Goal: Feedback & Contribution: Contribute content

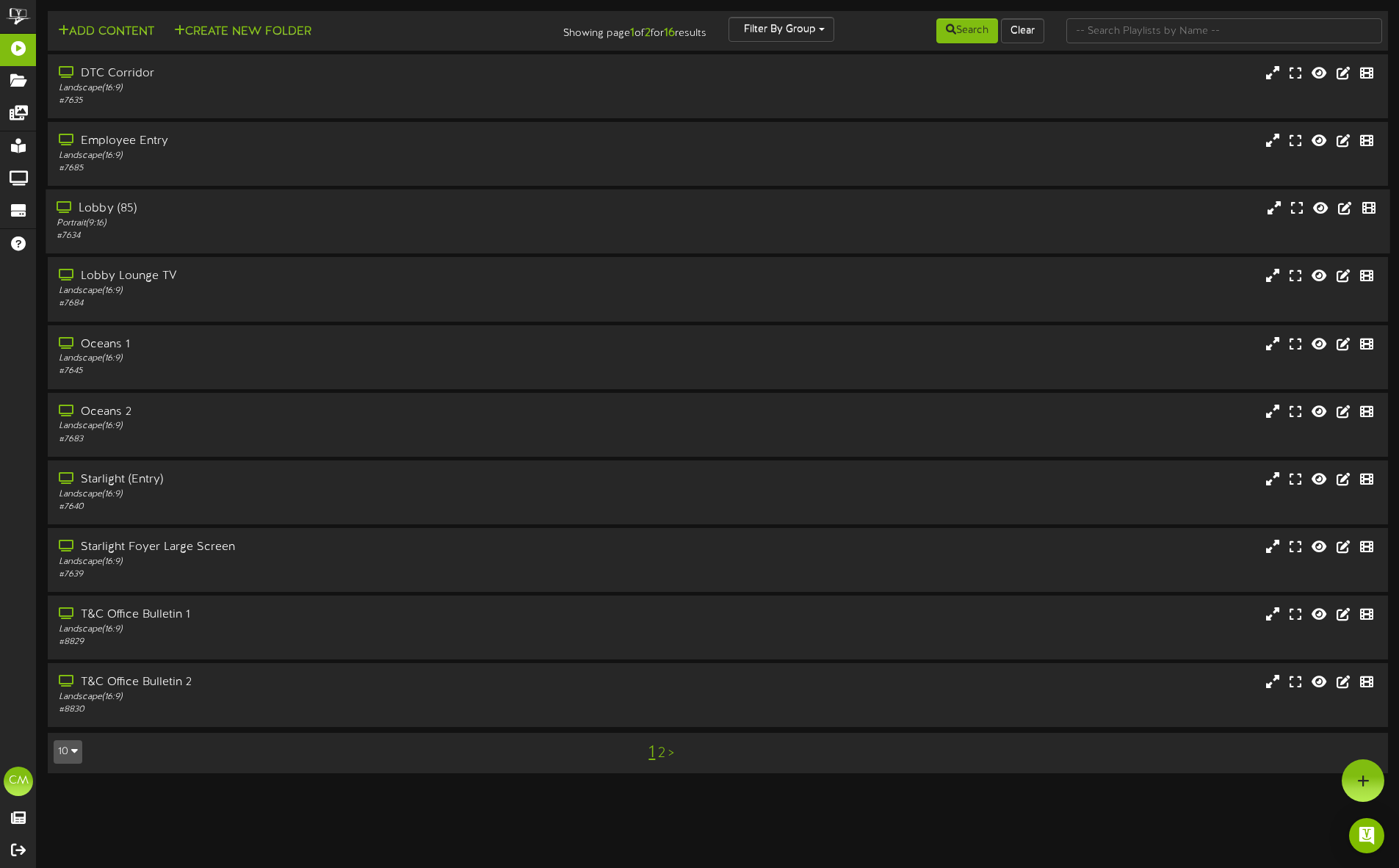
click at [864, 222] on div "Lobby (85) Portrait ( 9:16 ) # 7634" at bounding box center [717, 221] width 1344 height 42
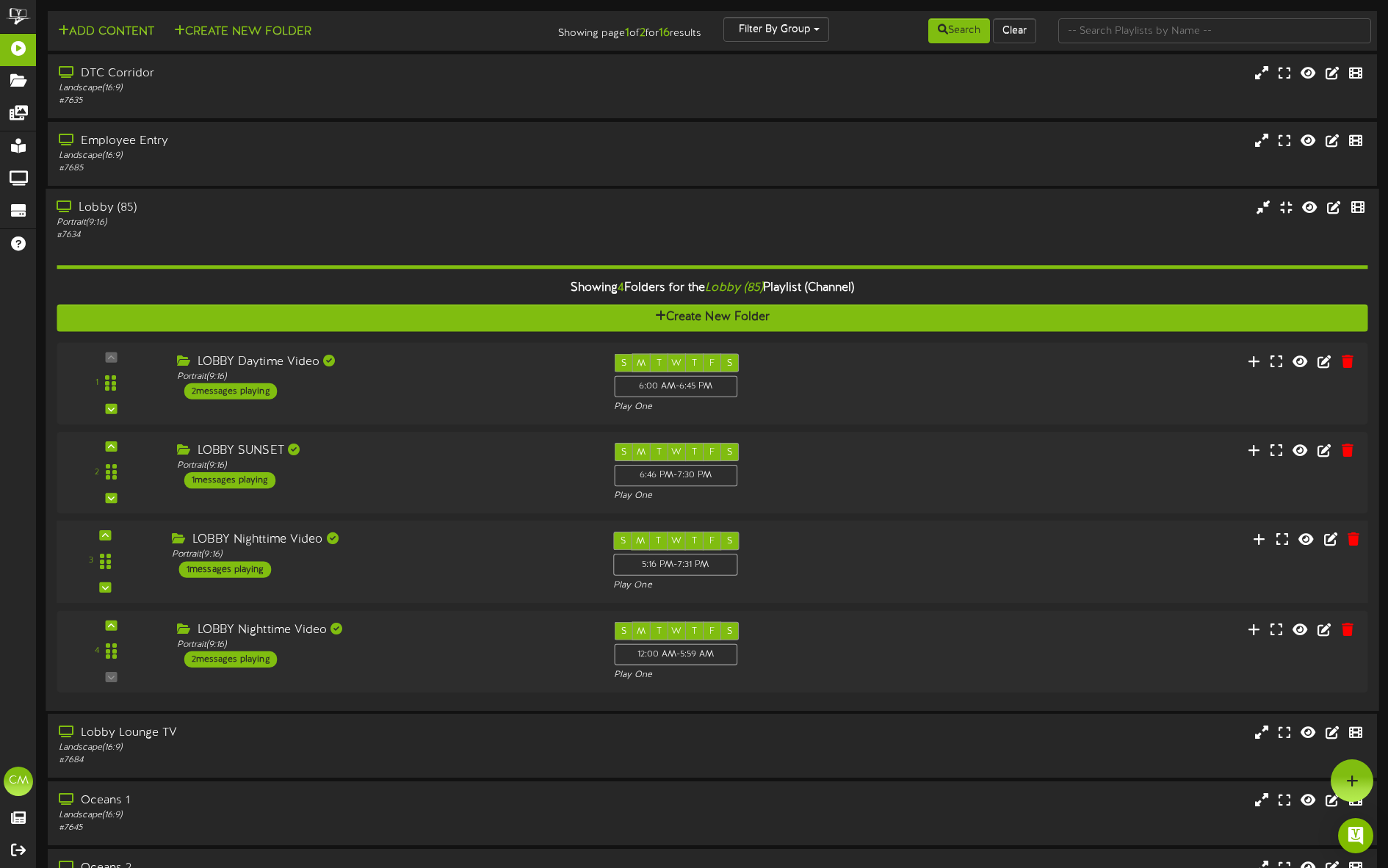
click at [499, 563] on div "LOBBY Nighttime Video Portrait ( 9:16 ) 1 messages playing" at bounding box center [381, 555] width 441 height 46
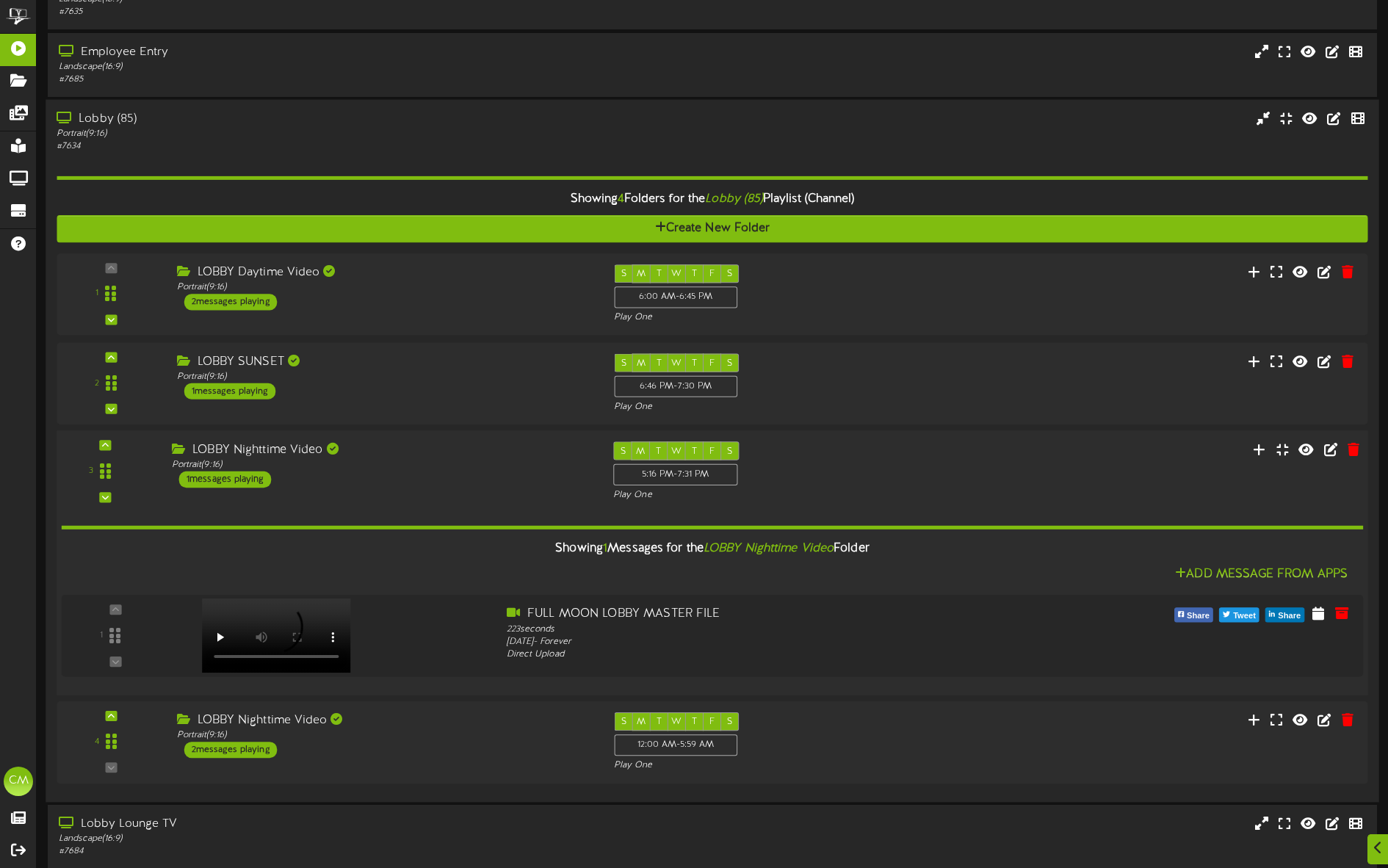
scroll to position [90, 0]
click at [312, 532] on div "Showing 1 Messages for the LOBBY Nighttime Video Folder Add Message From Apps 1" at bounding box center [712, 593] width 1302 height 182
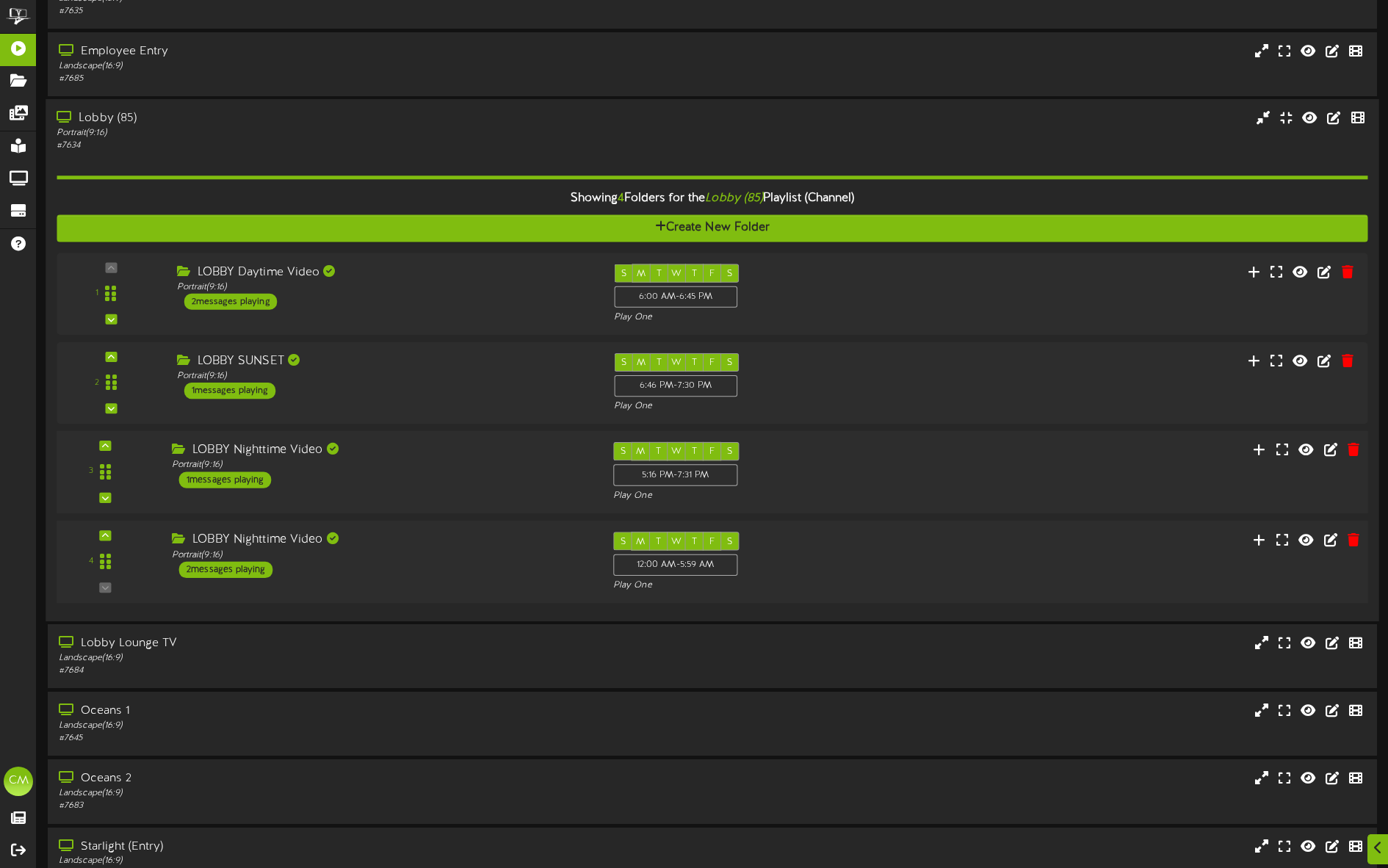
click at [254, 568] on div "2 messages playing" at bounding box center [226, 570] width 94 height 16
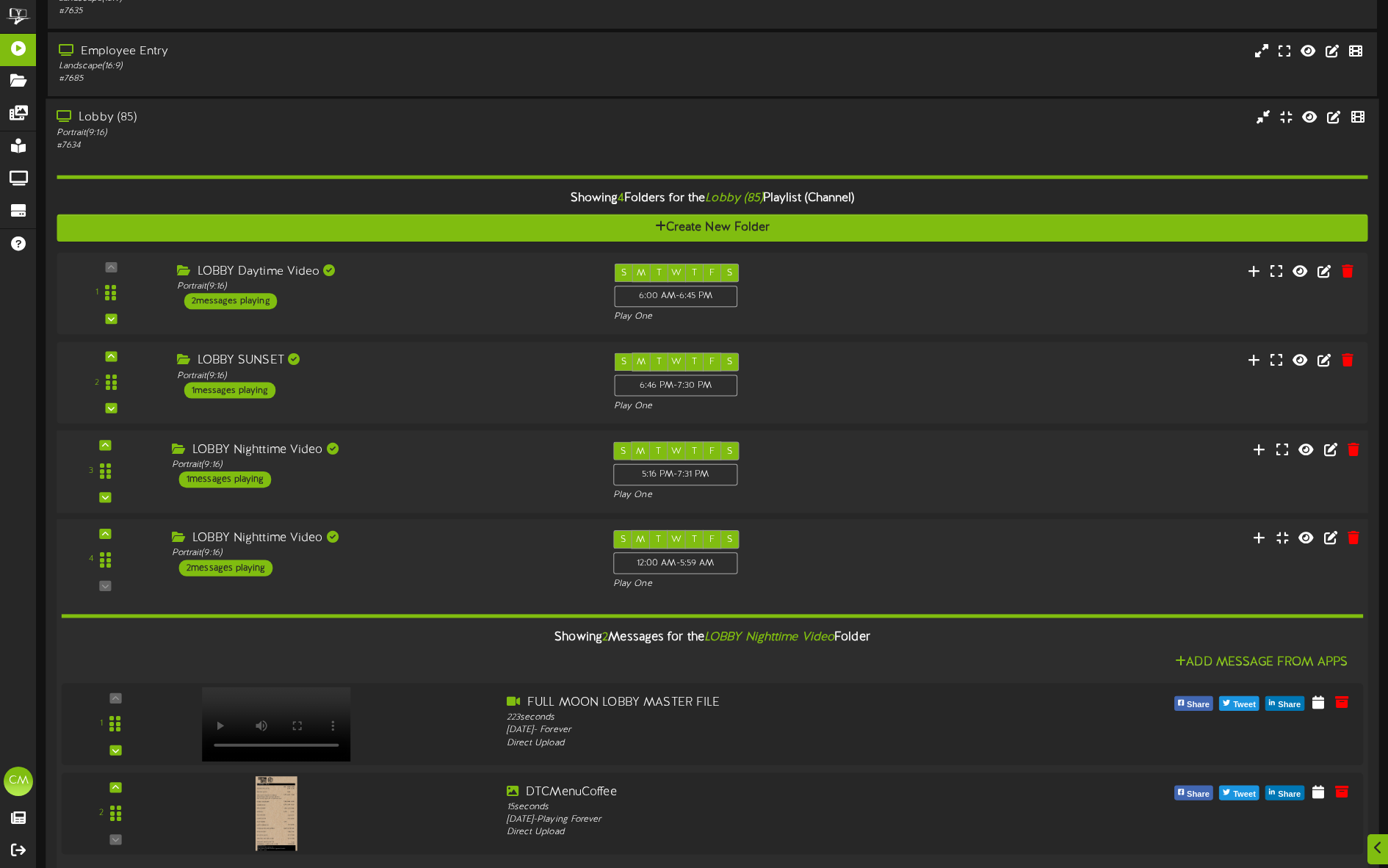
click at [210, 565] on div "2 messages playing" at bounding box center [226, 568] width 94 height 16
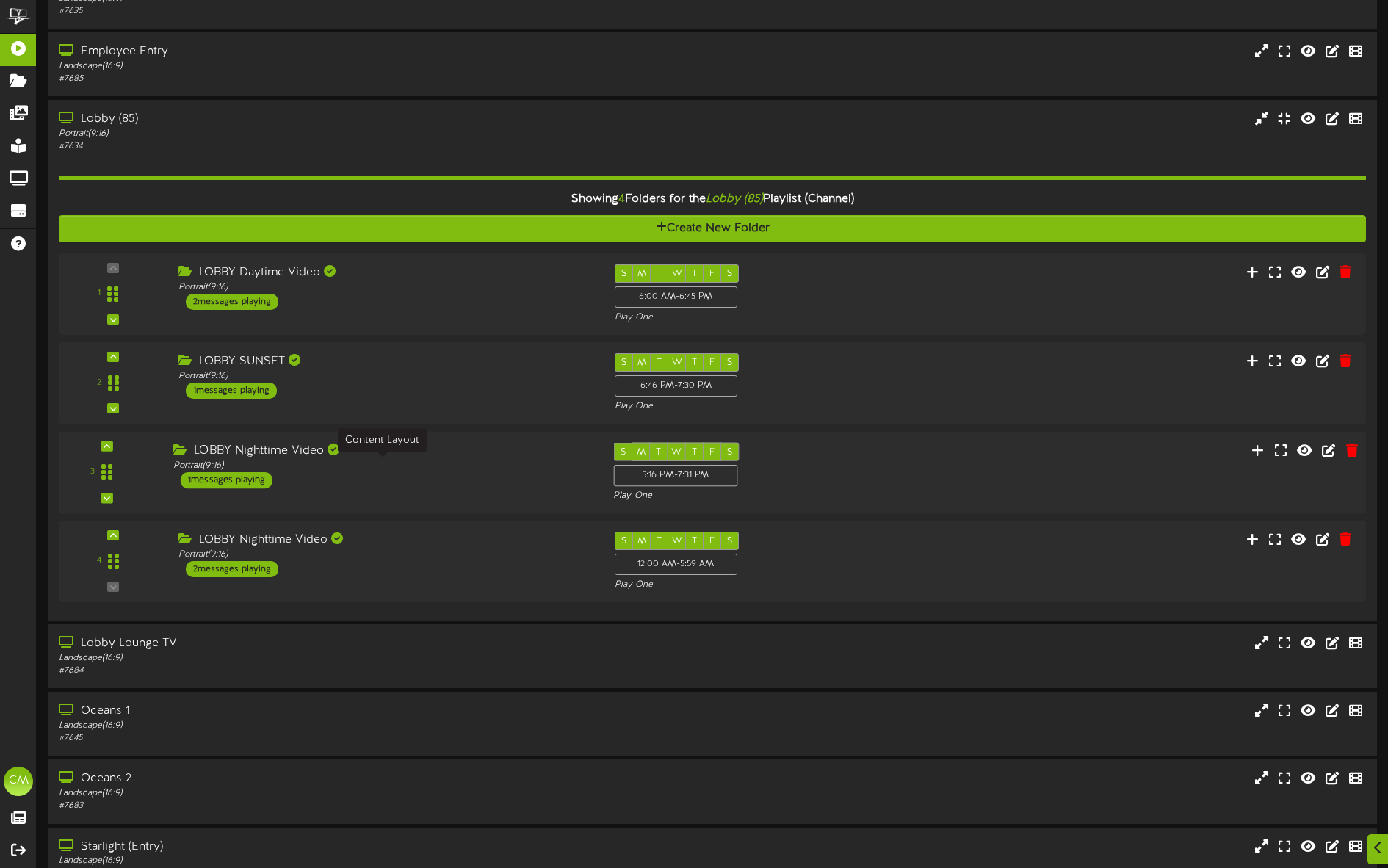
click at [505, 466] on div "Portrait ( 9:16 )" at bounding box center [382, 465] width 418 height 12
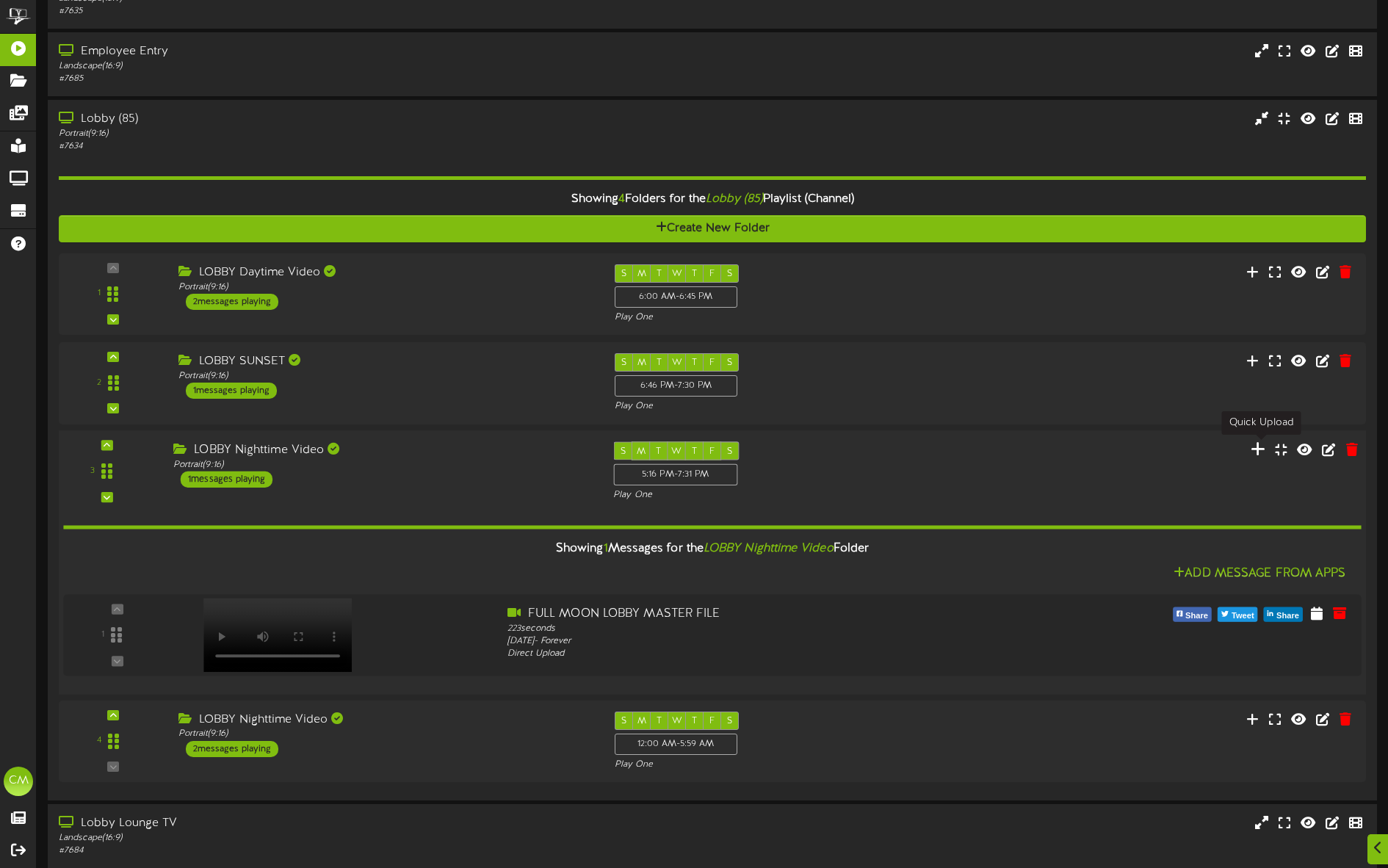
click at [1257, 448] on icon at bounding box center [1258, 449] width 15 height 16
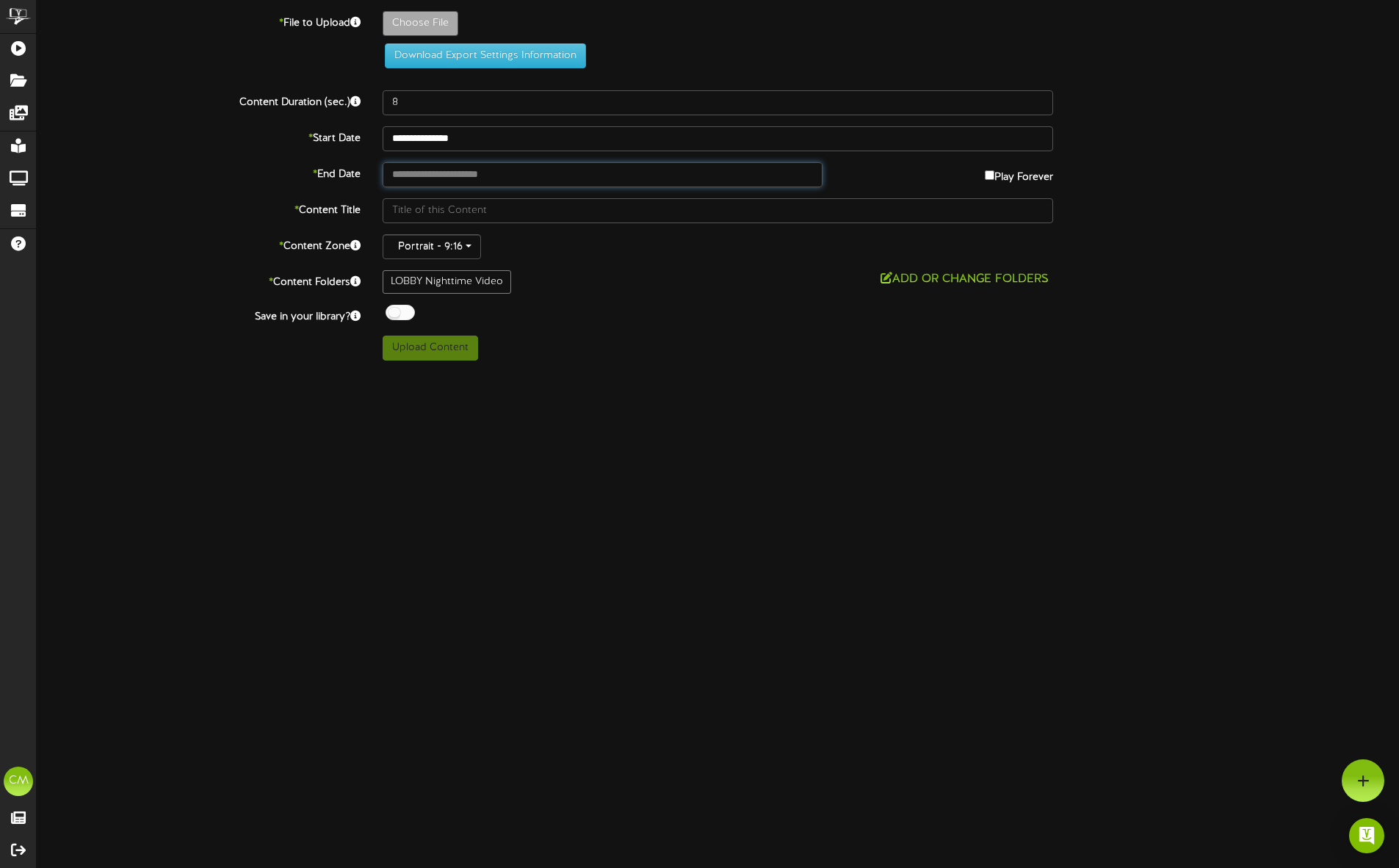
click at [625, 164] on input "text" at bounding box center [602, 175] width 439 height 25
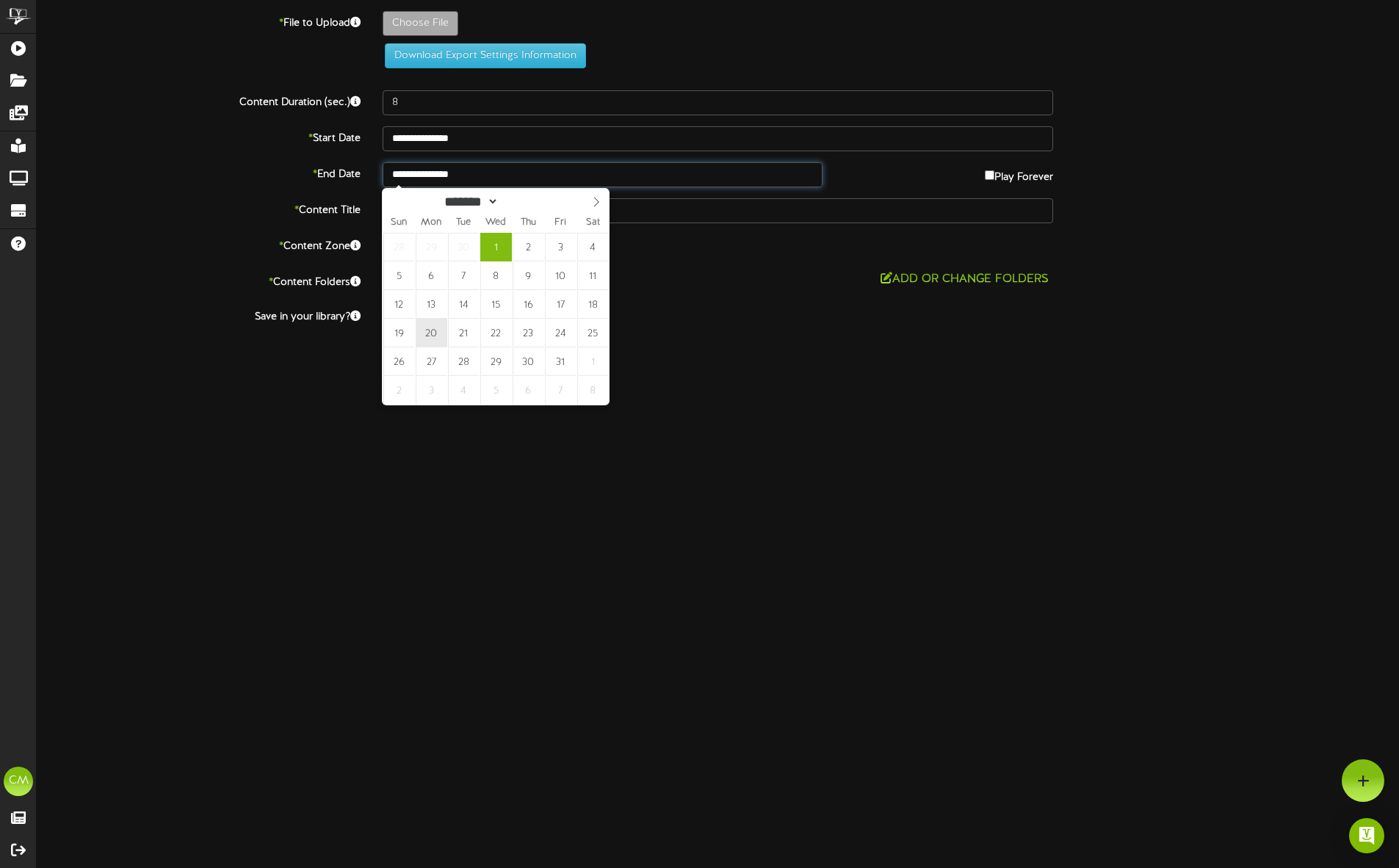
type input "**********"
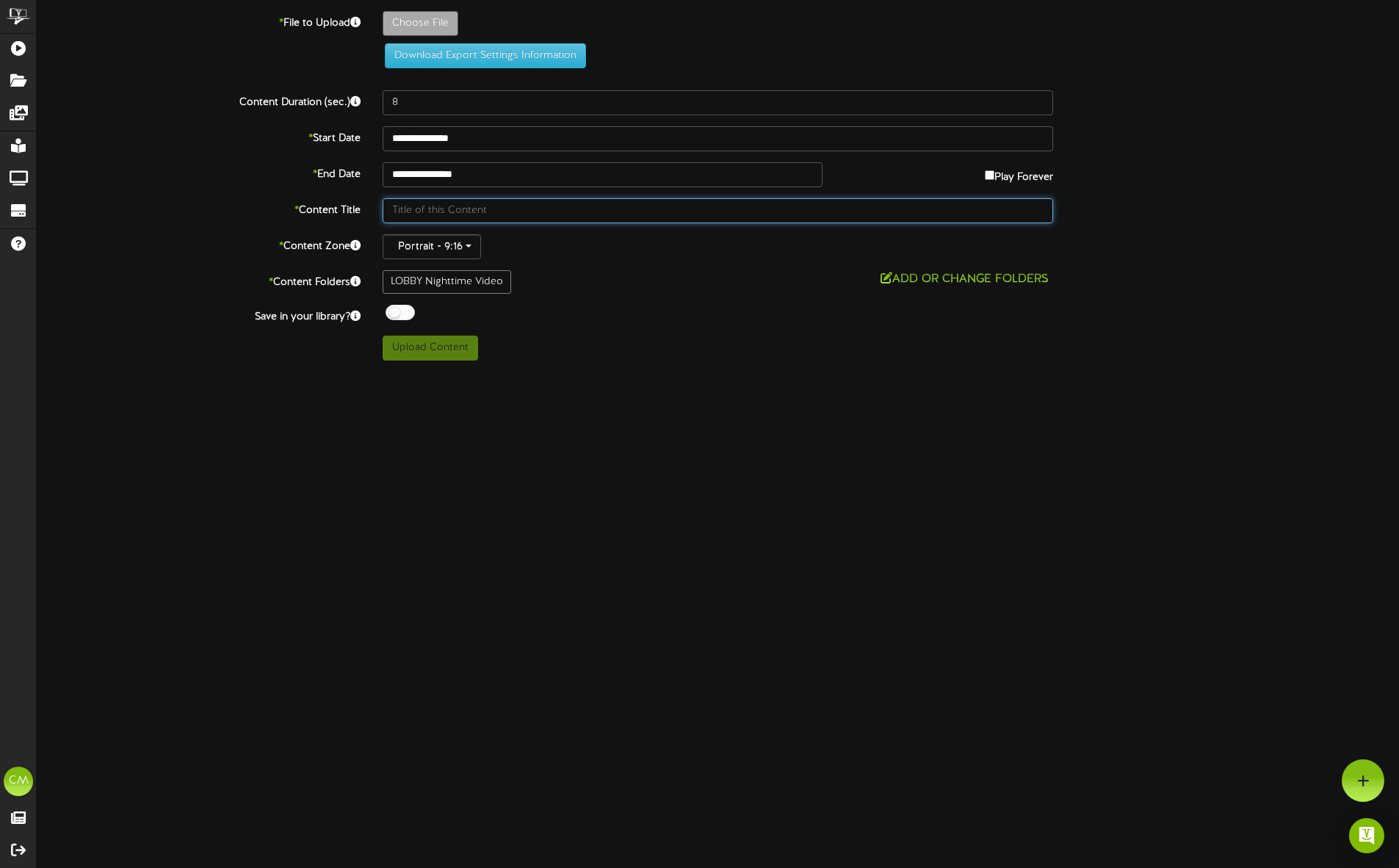
click at [429, 205] on input "text" at bounding box center [717, 211] width 670 height 25
type input "oktoberfest"
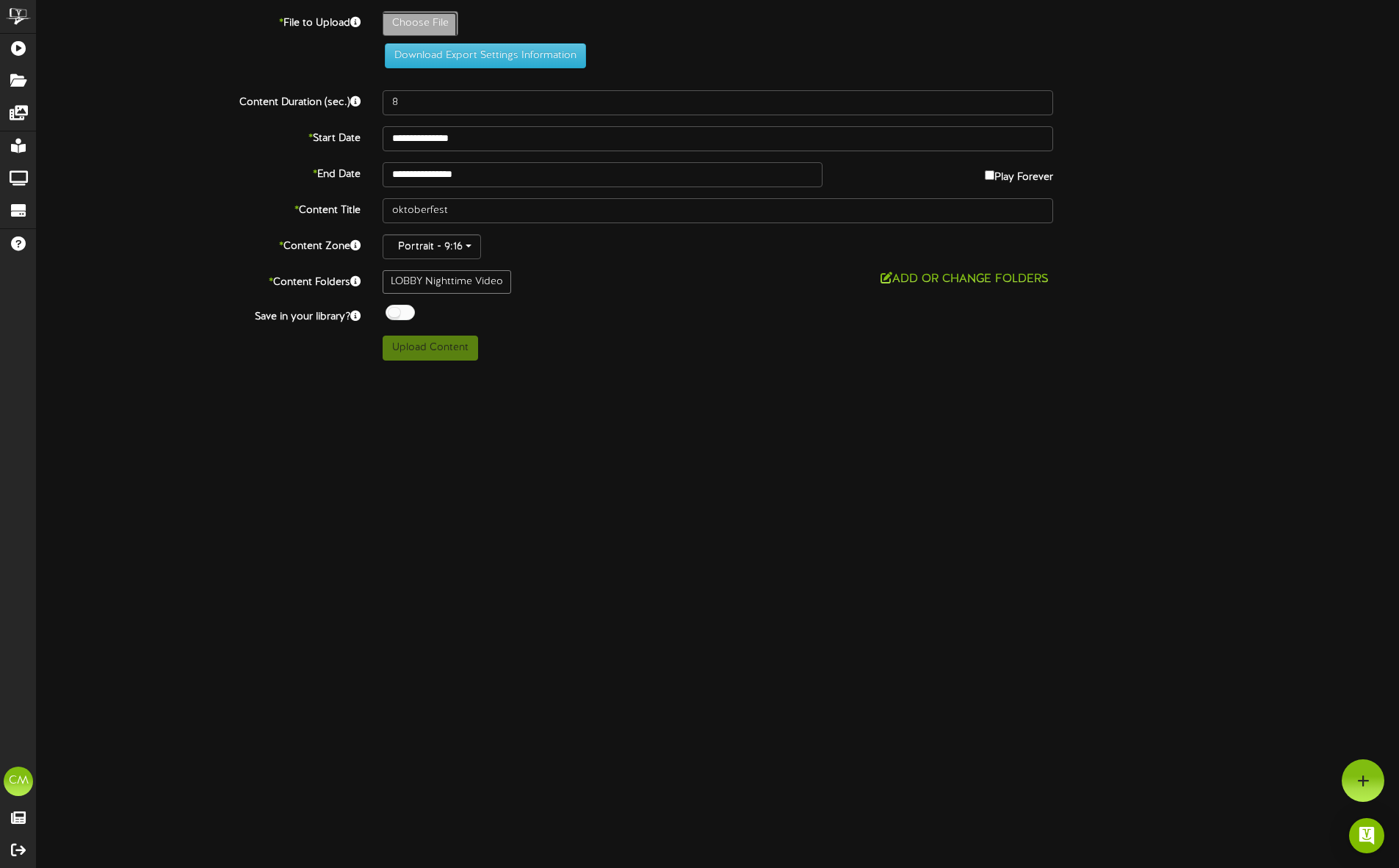
type input "**********"
type input "FMHB_OktoberfestRevelTV_LobbyVideoVertical"
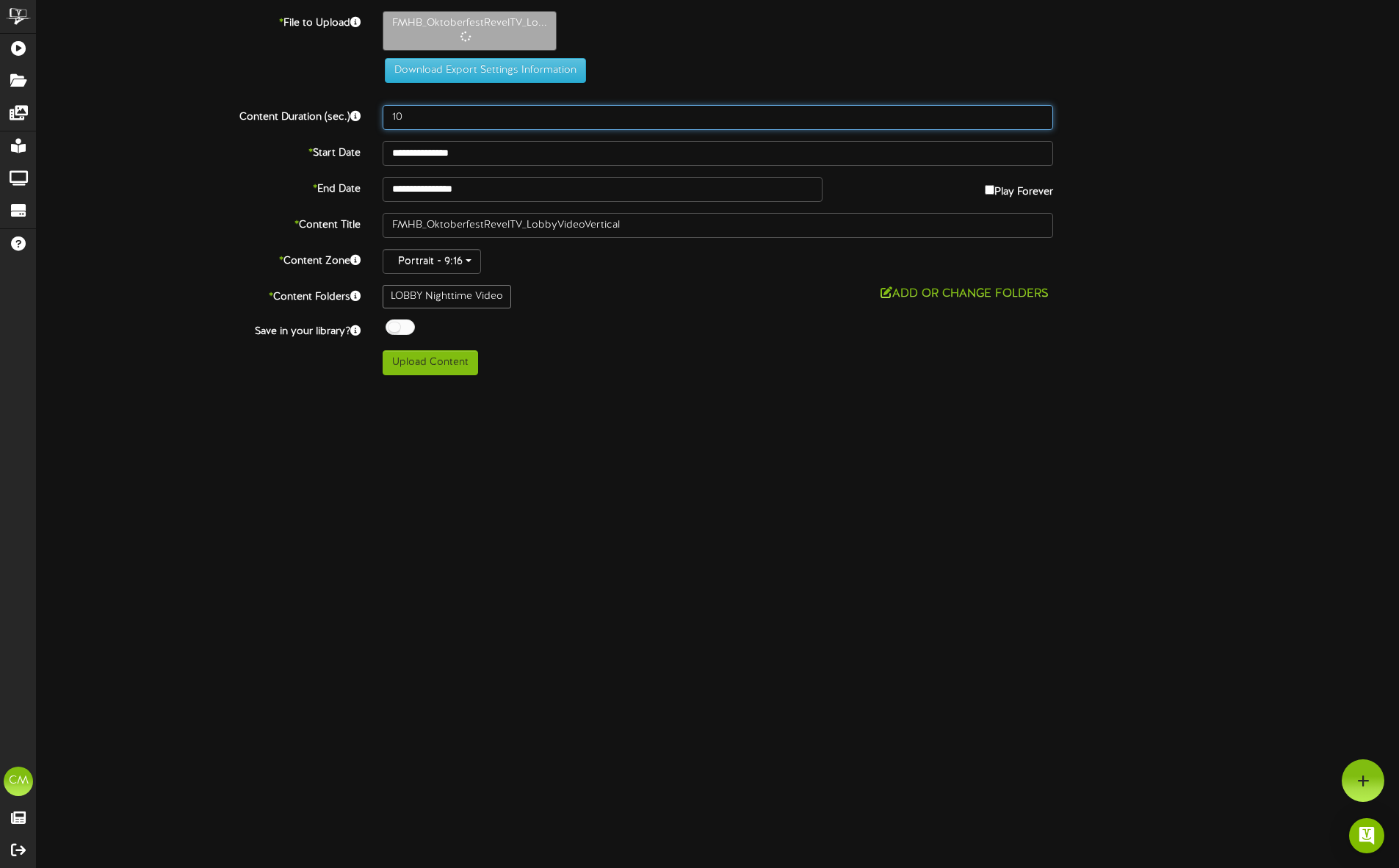
click at [445, 120] on input "10" at bounding box center [717, 117] width 670 height 25
click at [1038, 112] on input "11" at bounding box center [717, 117] width 670 height 25
type input "12"
click at [1037, 112] on input "12" at bounding box center [717, 117] width 670 height 25
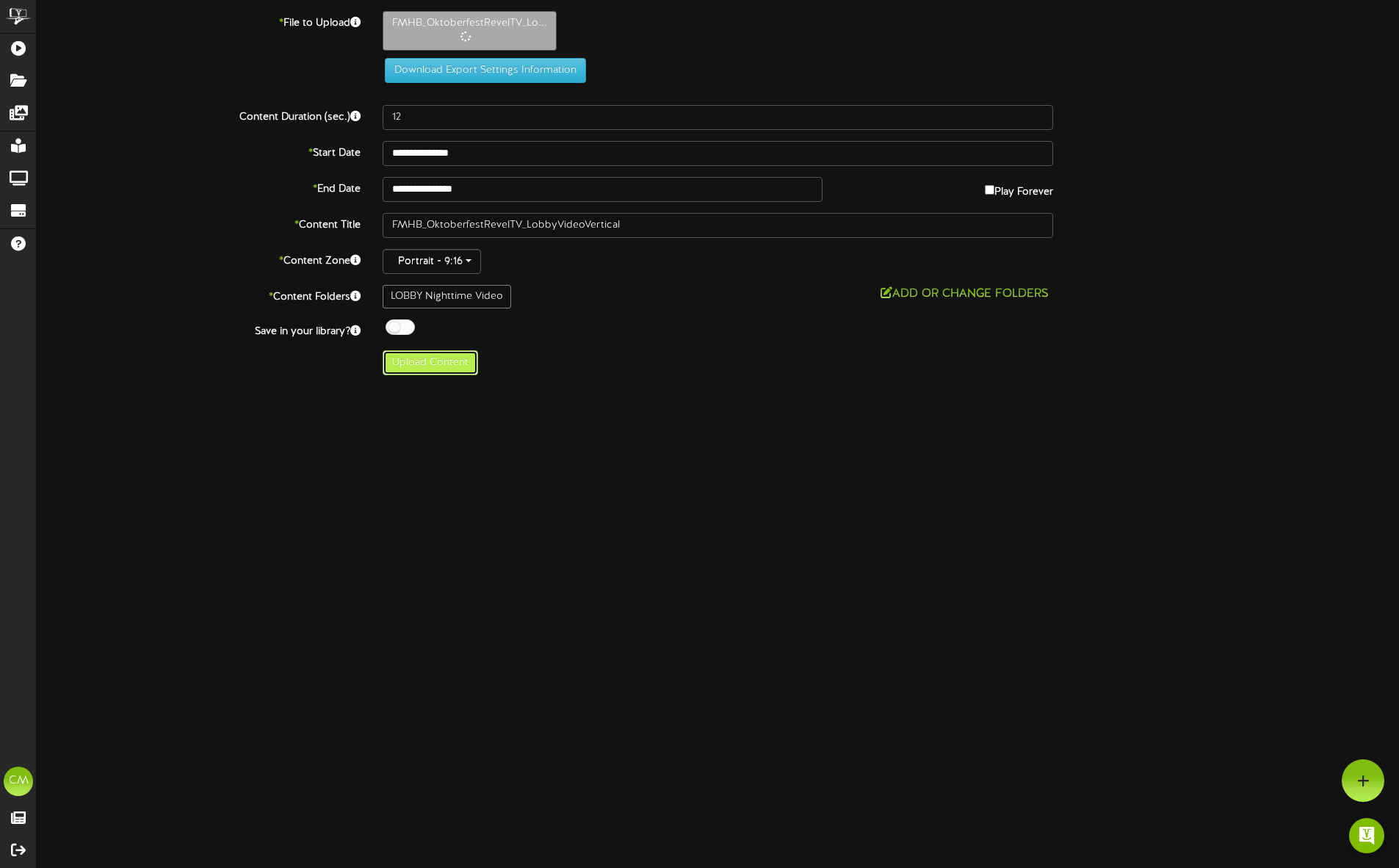
click at [405, 366] on button "Upload Content" at bounding box center [430, 363] width 95 height 25
